Goal: Task Accomplishment & Management: Use online tool/utility

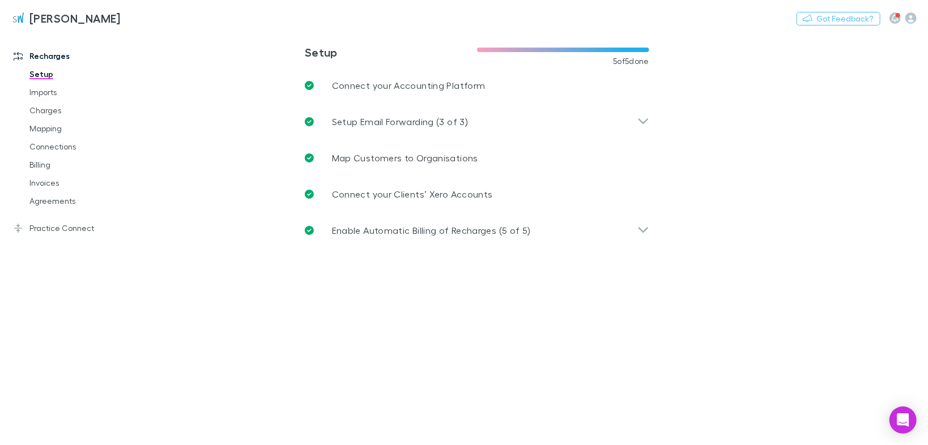
click at [41, 126] on link "Mapping" at bounding box center [83, 128] width 130 height 18
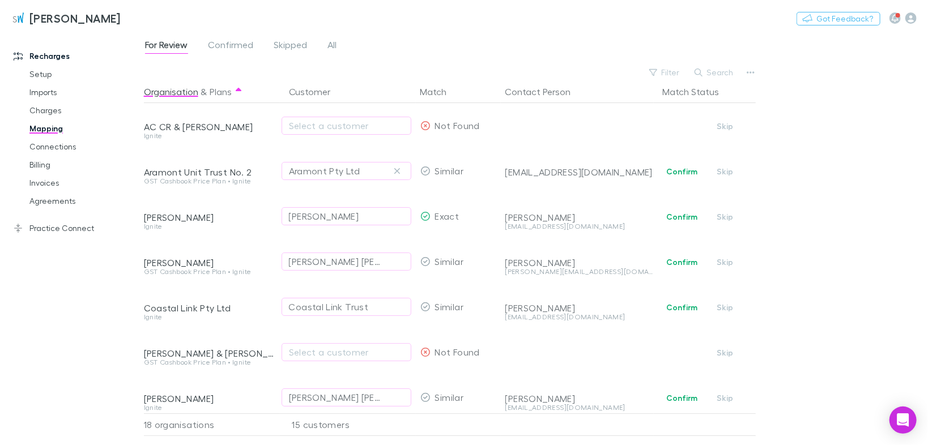
click at [391, 166] on button "button" at bounding box center [397, 171] width 14 height 14
click at [335, 172] on div "Select a customer" at bounding box center [346, 171] width 115 height 14
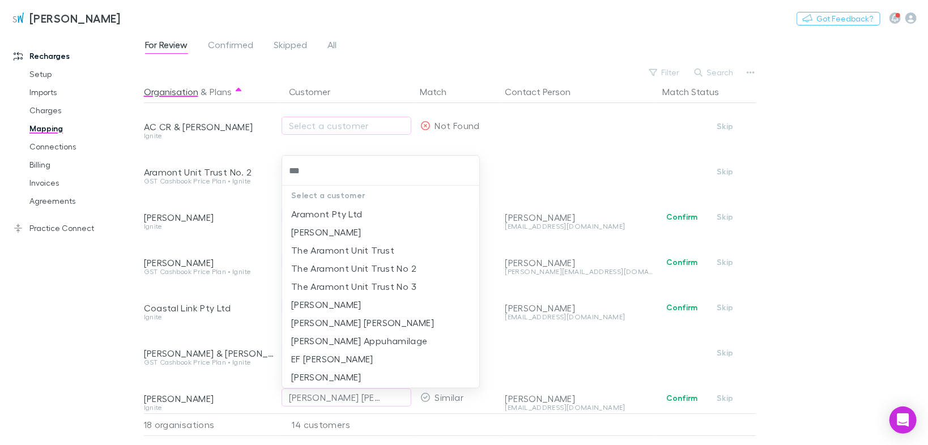
type input "****"
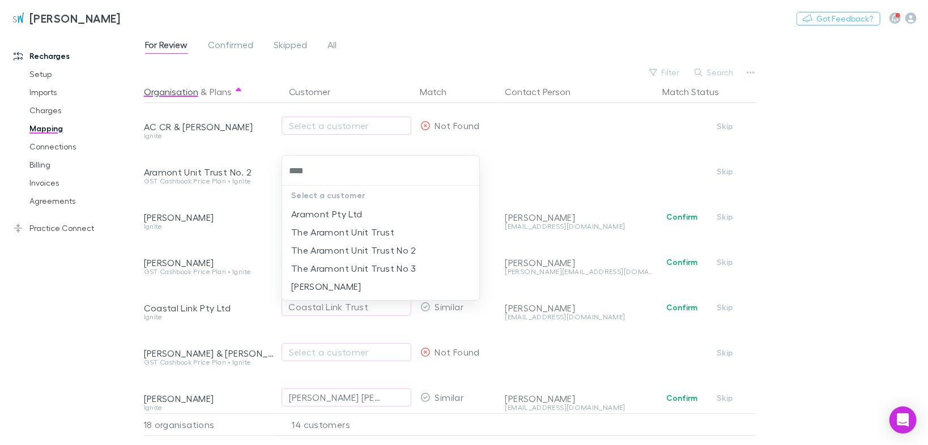
click at [365, 253] on li "The Aramont Unit Trust No 2" at bounding box center [381, 250] width 198 height 18
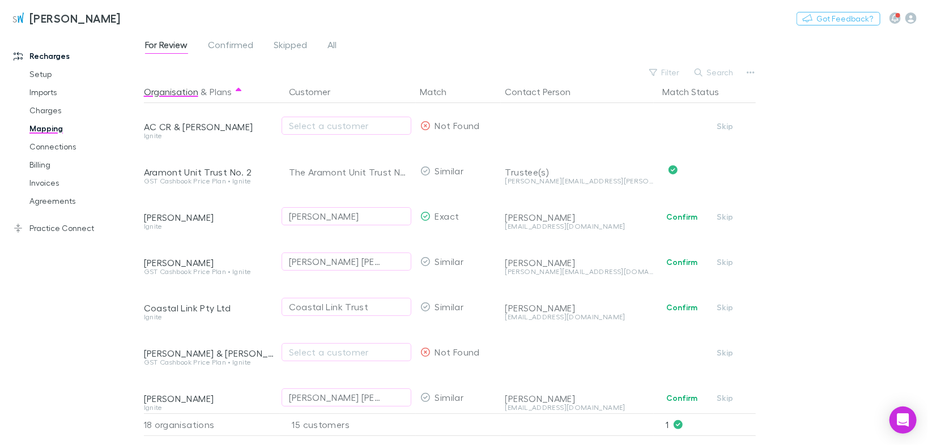
click at [322, 128] on div "Select a customer" at bounding box center [346, 126] width 115 height 14
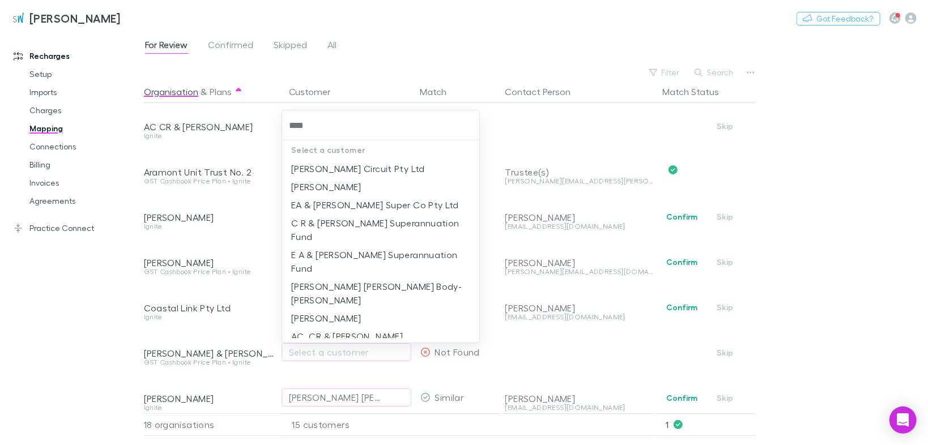
type input "*****"
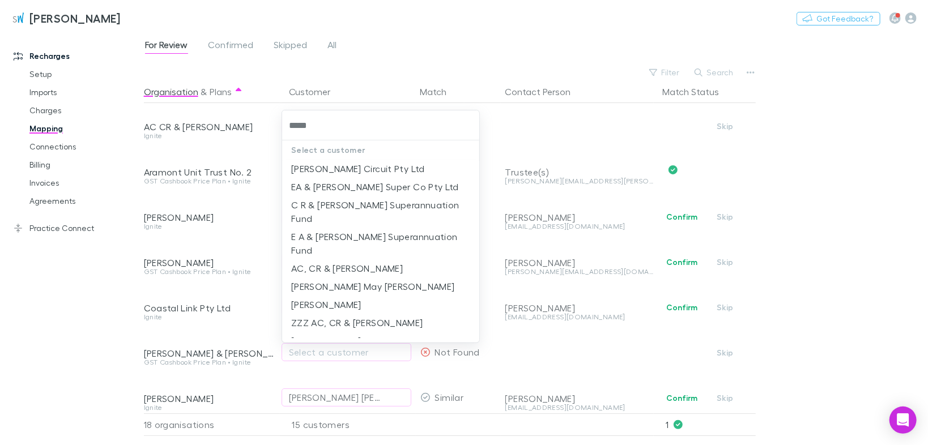
click at [348, 259] on li "AC, CR & [PERSON_NAME]" at bounding box center [381, 268] width 198 height 18
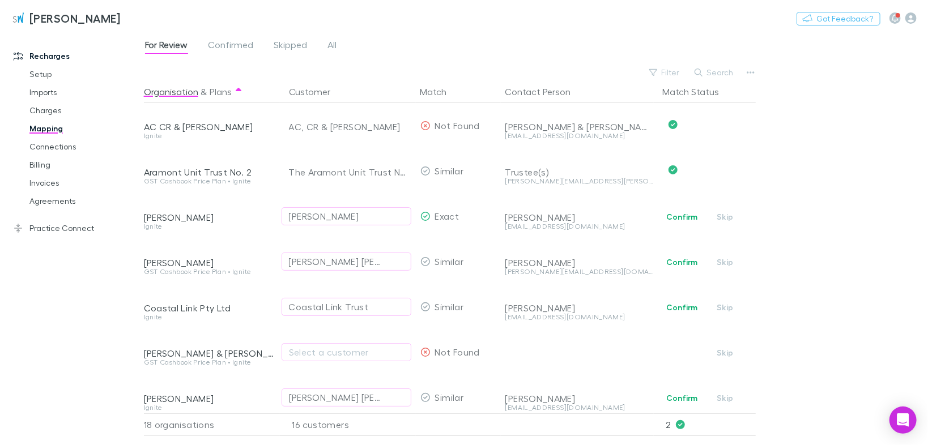
click at [689, 218] on button "Confirm" at bounding box center [682, 217] width 46 height 14
click at [364, 258] on div "[PERSON_NAME] [PERSON_NAME]" at bounding box center [335, 262] width 92 height 14
type input "********"
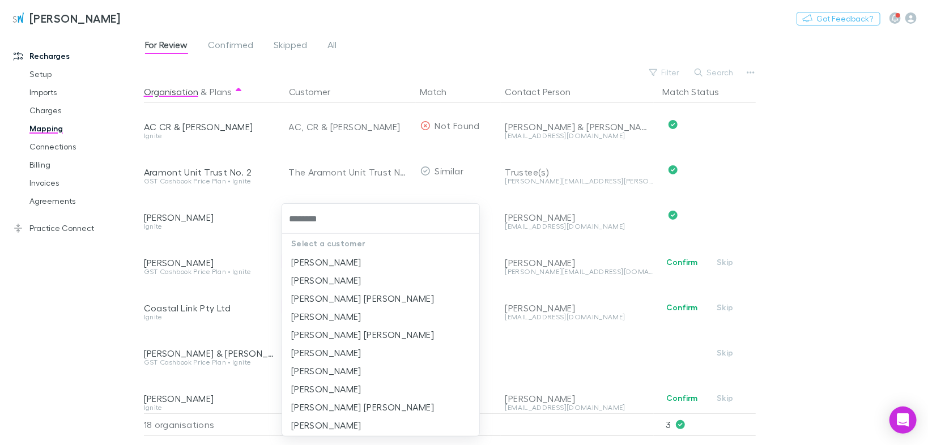
click at [366, 259] on li "[PERSON_NAME]" at bounding box center [381, 262] width 198 height 18
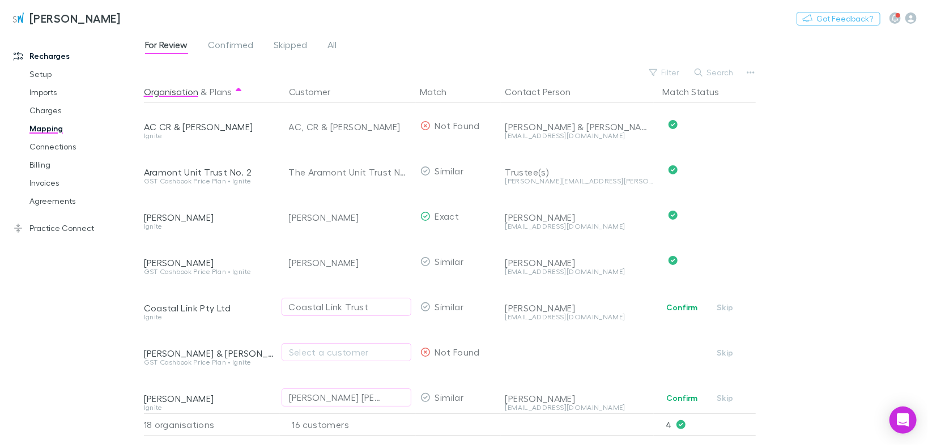
scroll to position [181, 0]
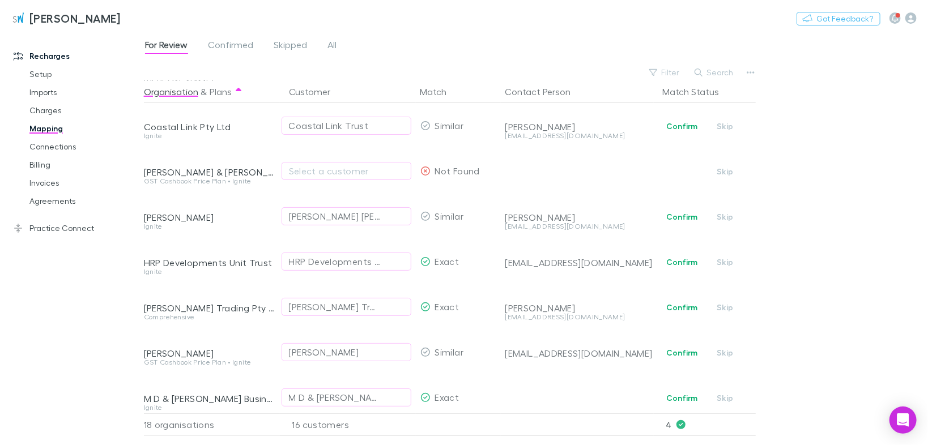
click at [682, 126] on button "Confirm" at bounding box center [682, 126] width 46 height 14
click at [333, 170] on div "Select a customer" at bounding box center [346, 171] width 115 height 14
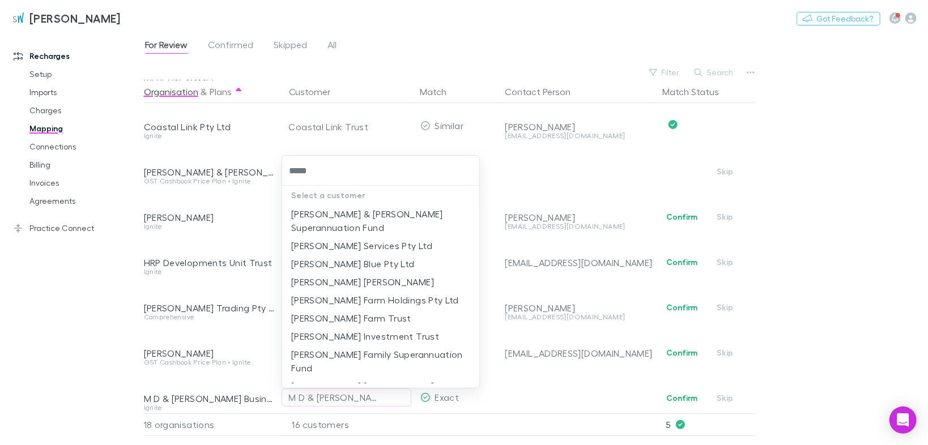
type input "******"
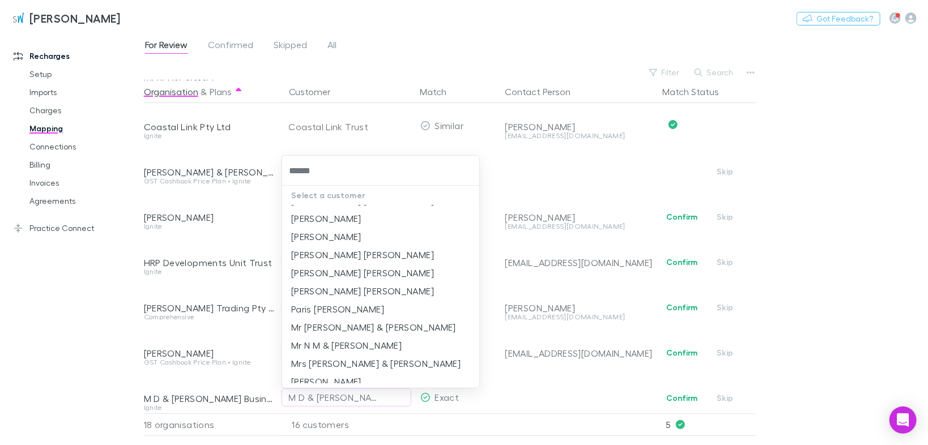
scroll to position [574, 0]
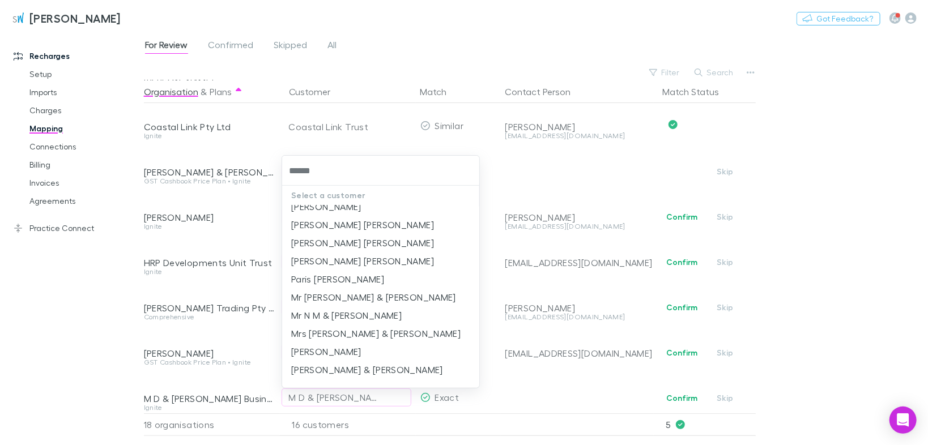
click at [387, 324] on li "Mrs [PERSON_NAME] & [PERSON_NAME]" at bounding box center [381, 333] width 198 height 18
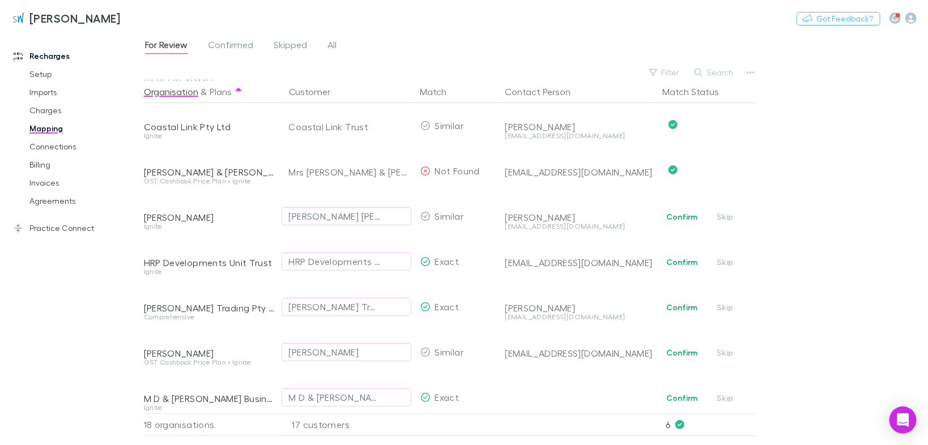
click at [374, 220] on div "[PERSON_NAME] [PERSON_NAME]" at bounding box center [346, 217] width 115 height 14
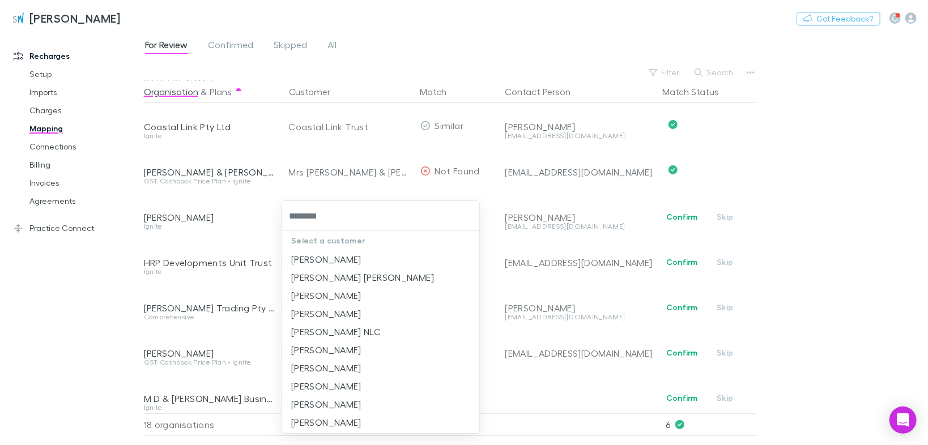
type input "*********"
click at [386, 330] on li "[PERSON_NAME] [PERSON_NAME]" at bounding box center [381, 332] width 198 height 18
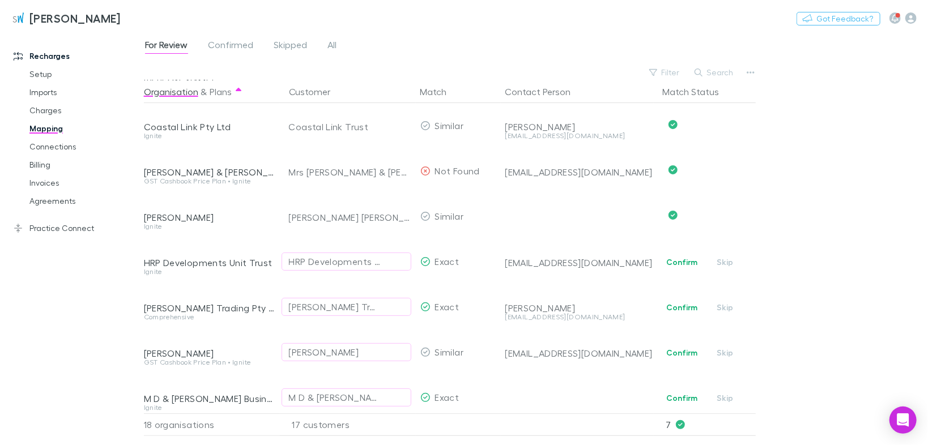
click at [677, 259] on button "Confirm" at bounding box center [682, 262] width 46 height 14
click at [695, 305] on button "Confirm" at bounding box center [682, 308] width 46 height 14
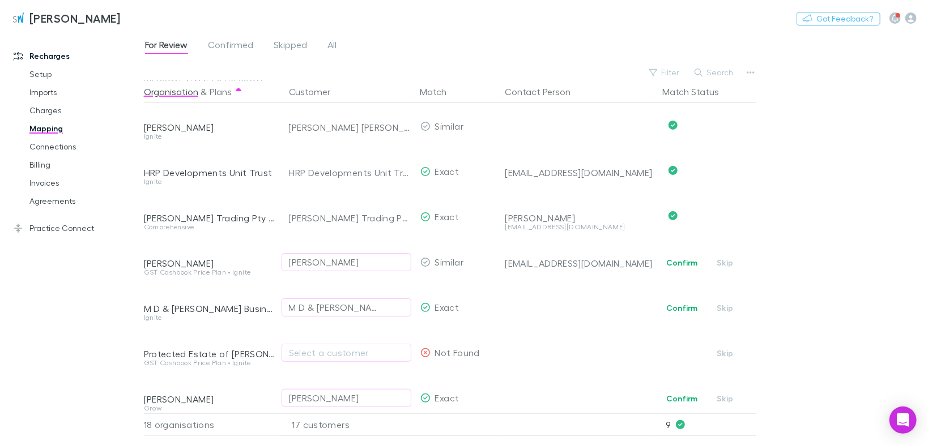
scroll to position [272, 0]
click at [674, 304] on button "Confirm" at bounding box center [682, 308] width 46 height 14
click at [321, 354] on div "Select a customer" at bounding box center [346, 352] width 115 height 14
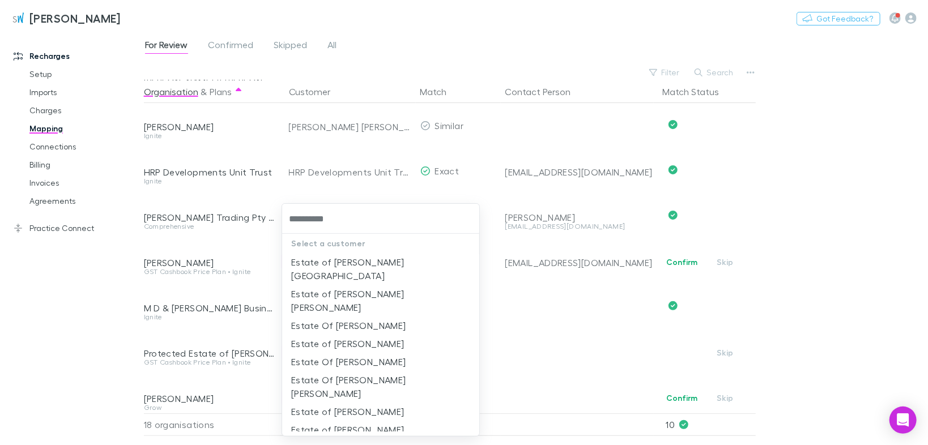
type input "******"
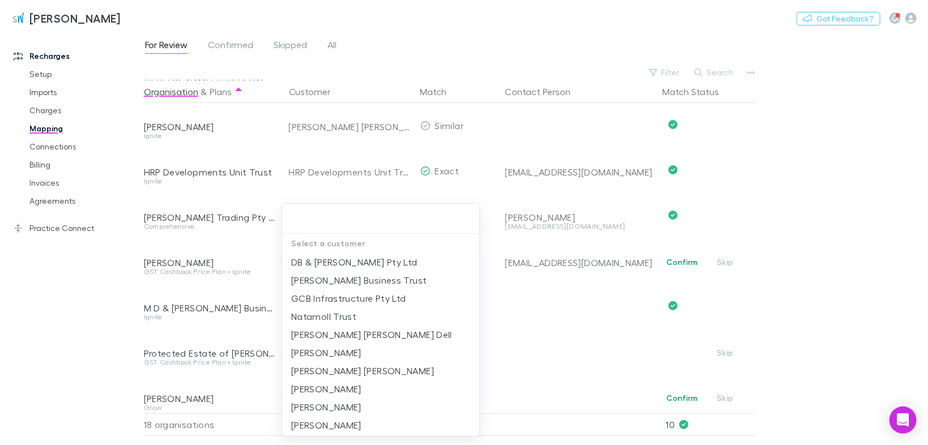
click at [518, 319] on div at bounding box center [464, 222] width 928 height 445
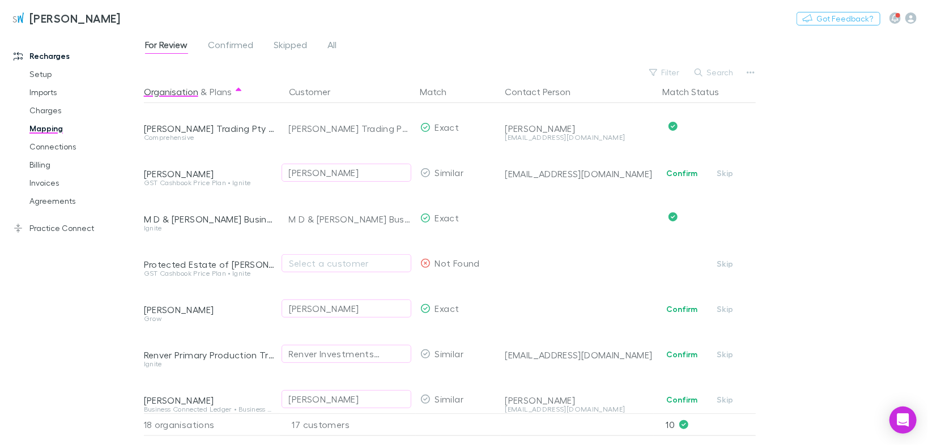
scroll to position [362, 0]
click at [678, 306] on button "Confirm" at bounding box center [682, 308] width 46 height 14
click at [672, 353] on button "Confirm" at bounding box center [682, 353] width 46 height 14
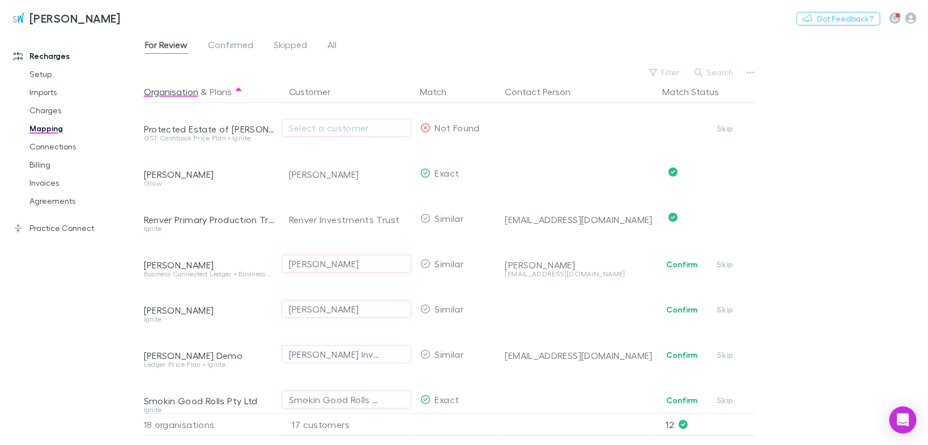
scroll to position [498, 0]
click at [334, 263] on div "[PERSON_NAME]" at bounding box center [324, 262] width 70 height 14
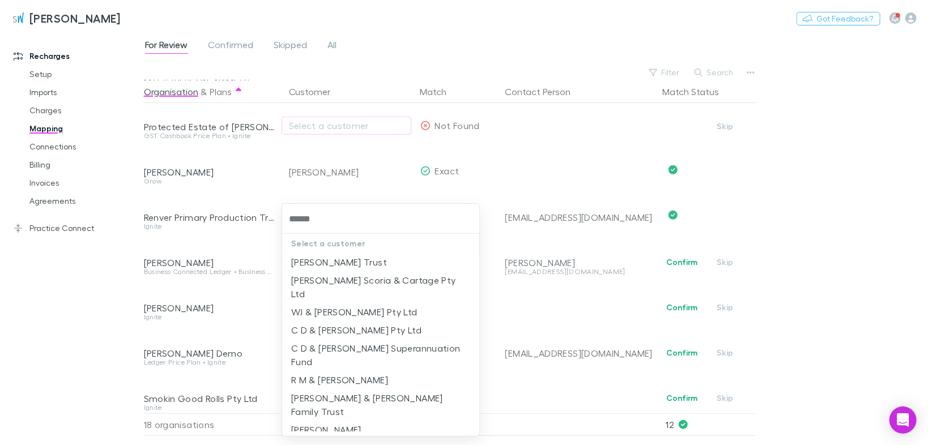
type input "*******"
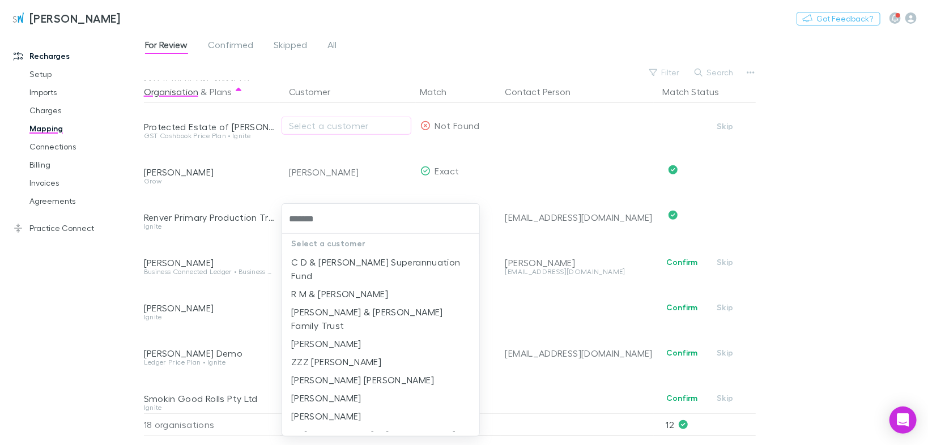
scroll to position [91, 0]
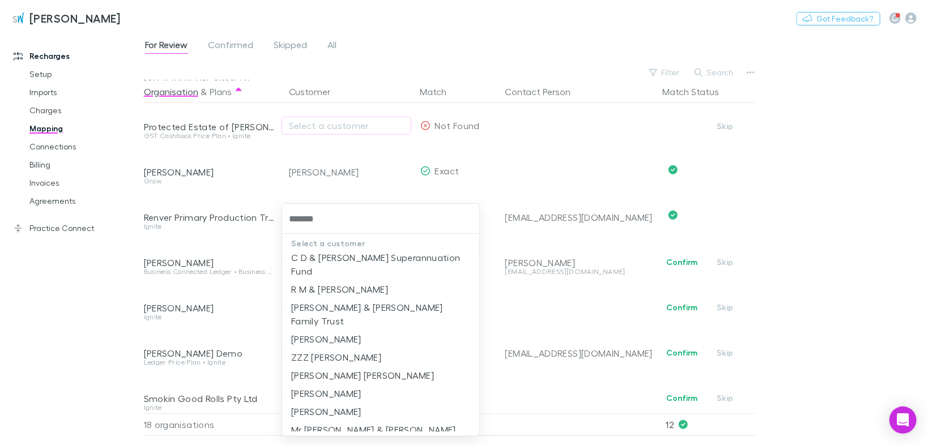
click at [343, 403] on li "[PERSON_NAME]" at bounding box center [381, 412] width 198 height 18
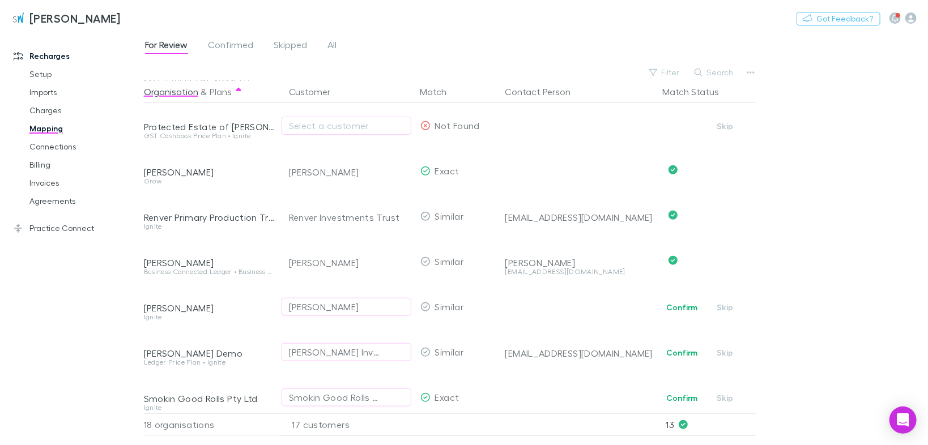
click at [331, 309] on div "[PERSON_NAME]" at bounding box center [324, 307] width 70 height 14
type input "*******"
click at [349, 284] on li "[PERSON_NAME]" at bounding box center [381, 280] width 198 height 18
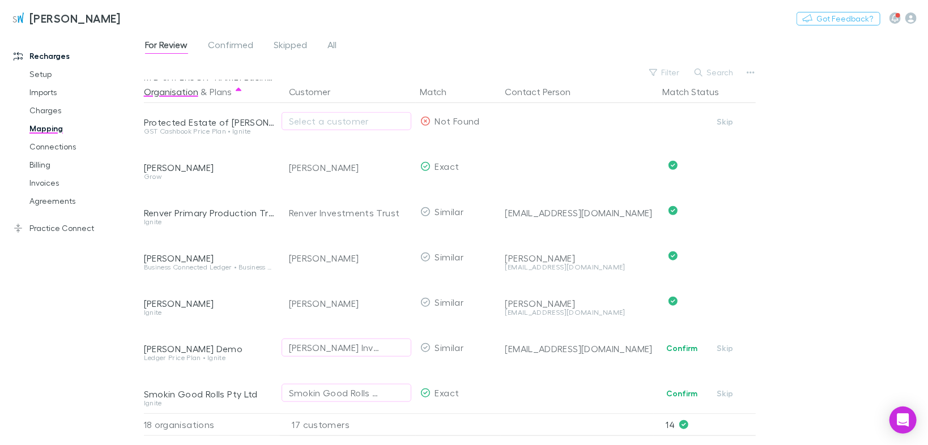
scroll to position [512, 0]
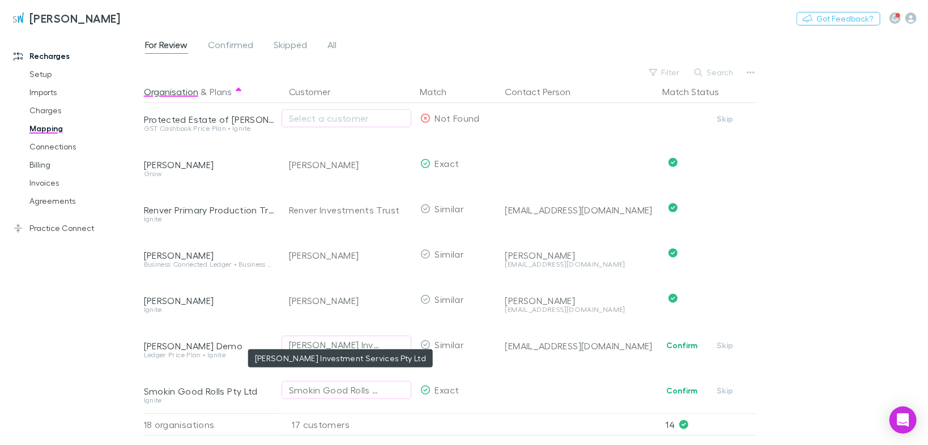
click at [328, 344] on div "[PERSON_NAME] Investment Services Pty Ltd" at bounding box center [335, 345] width 92 height 14
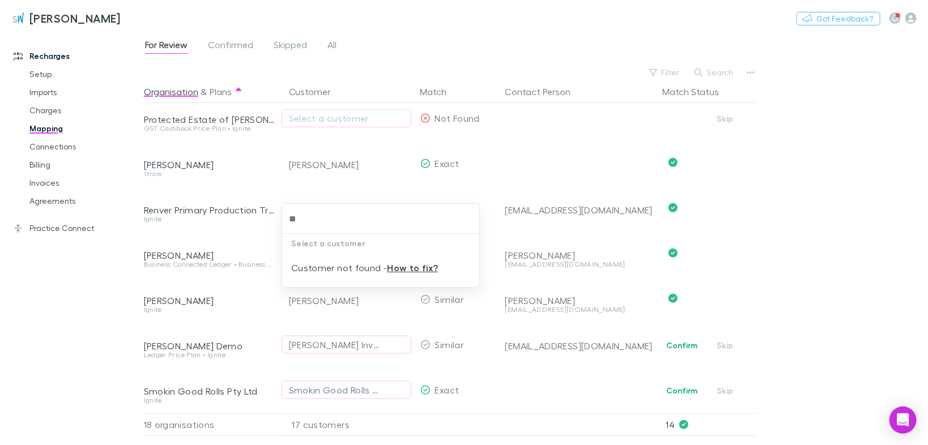
type input "*"
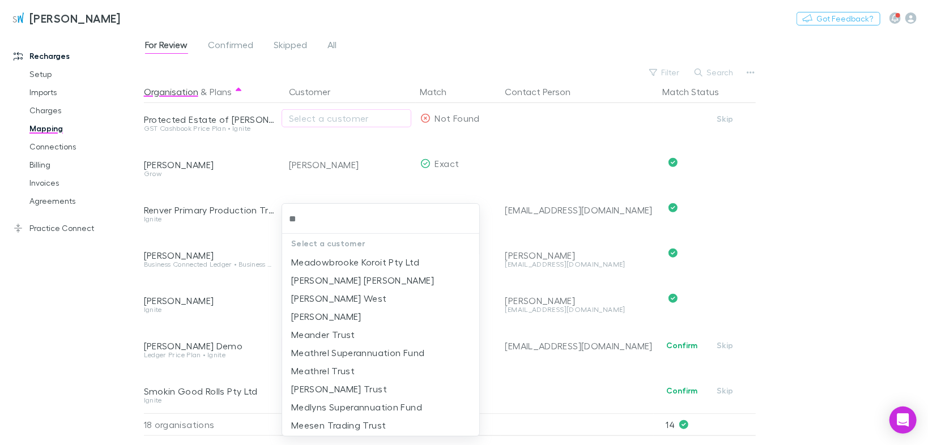
type input "*"
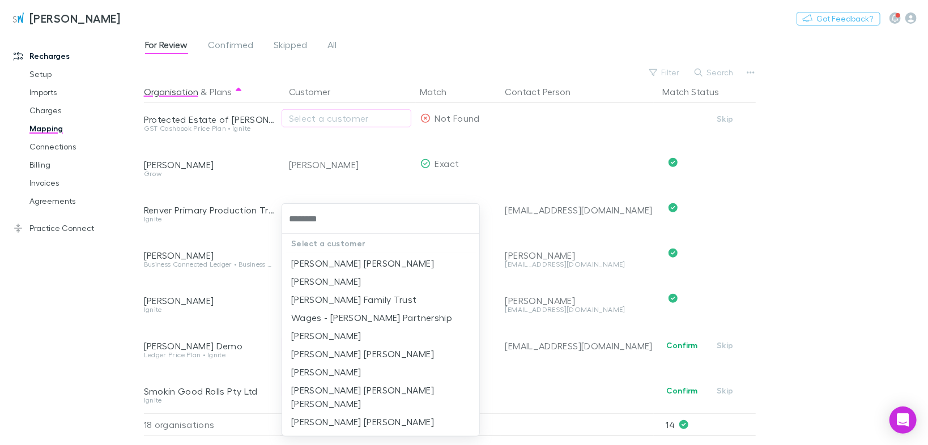
scroll to position [0, 0]
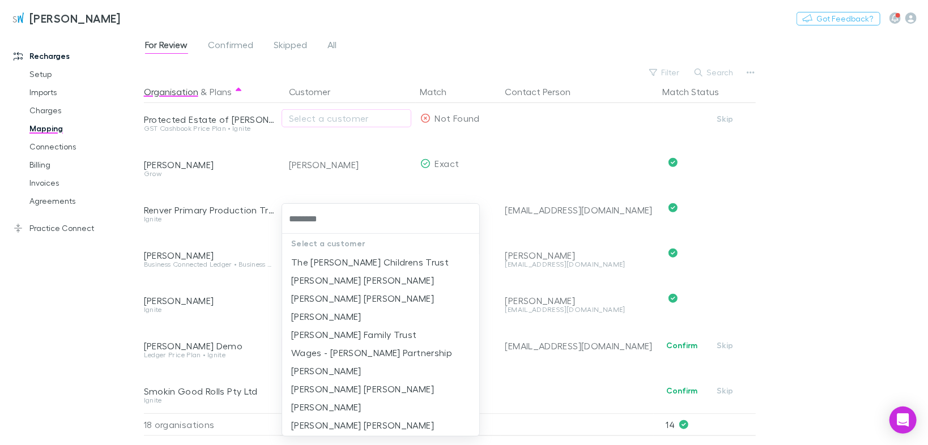
type input "********"
click at [526, 383] on div at bounding box center [464, 222] width 928 height 445
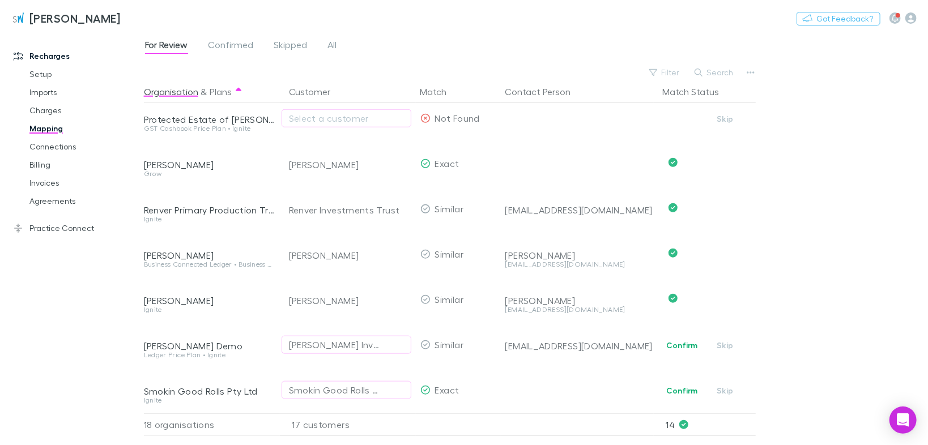
click at [664, 384] on button "Confirm" at bounding box center [682, 391] width 46 height 14
